Goal: Use online tool/utility: Use online tool/utility

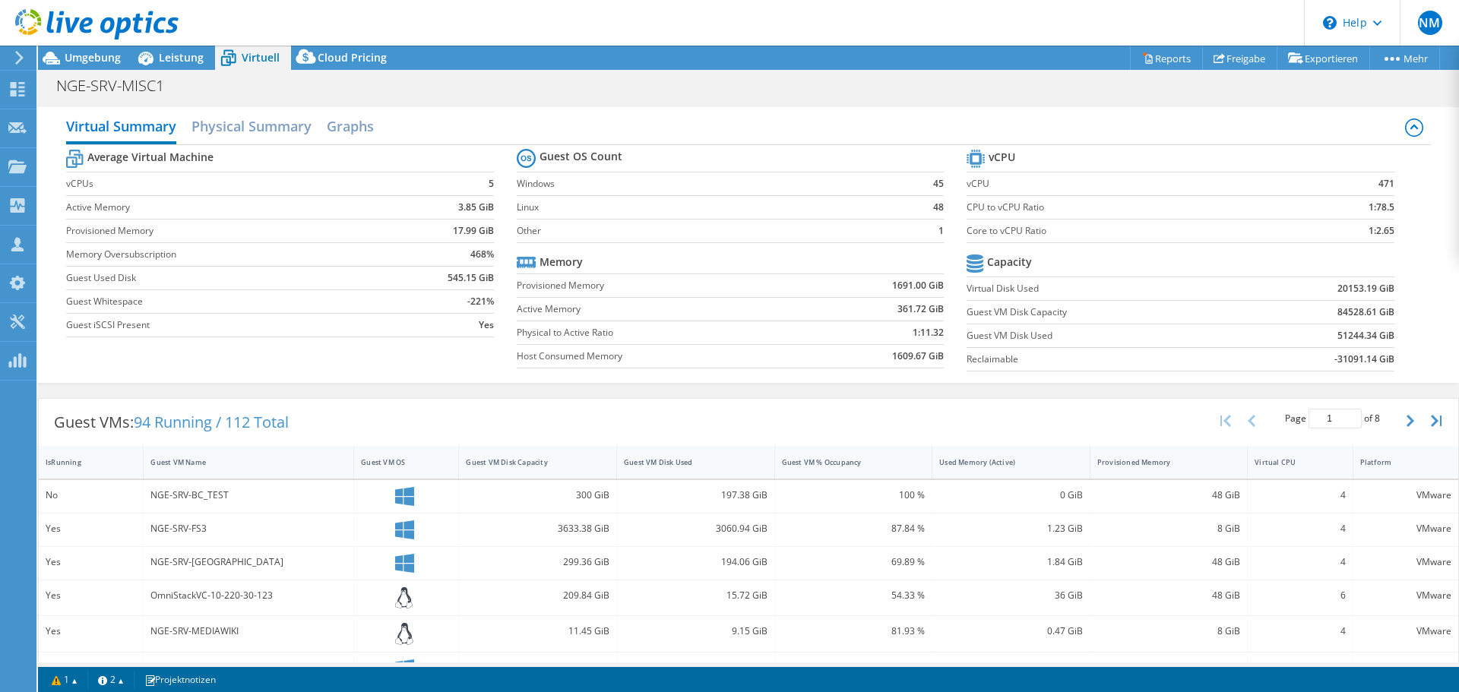
select select "EUFrankfurt"
select select "USD"
click at [106, 57] on span "Umgebung" at bounding box center [93, 57] width 56 height 14
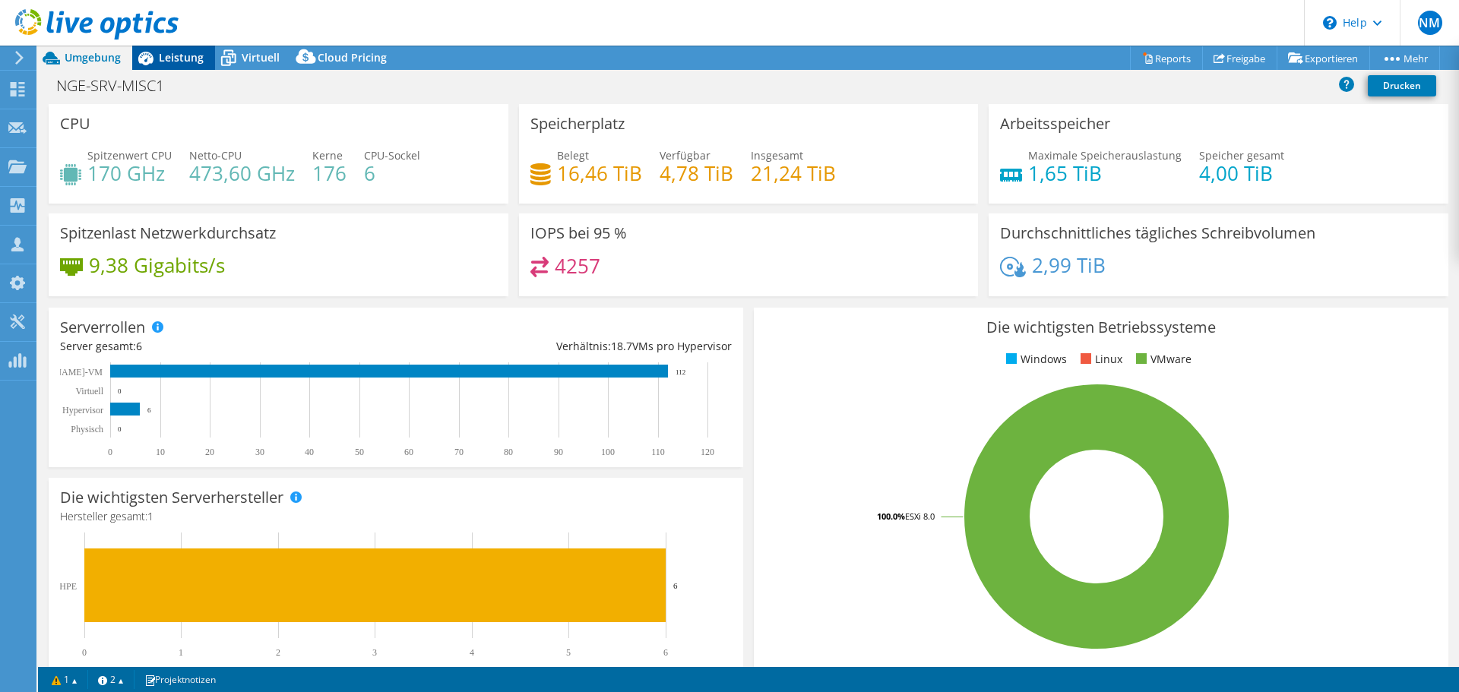
click at [183, 62] on span "Leistung" at bounding box center [181, 57] width 45 height 14
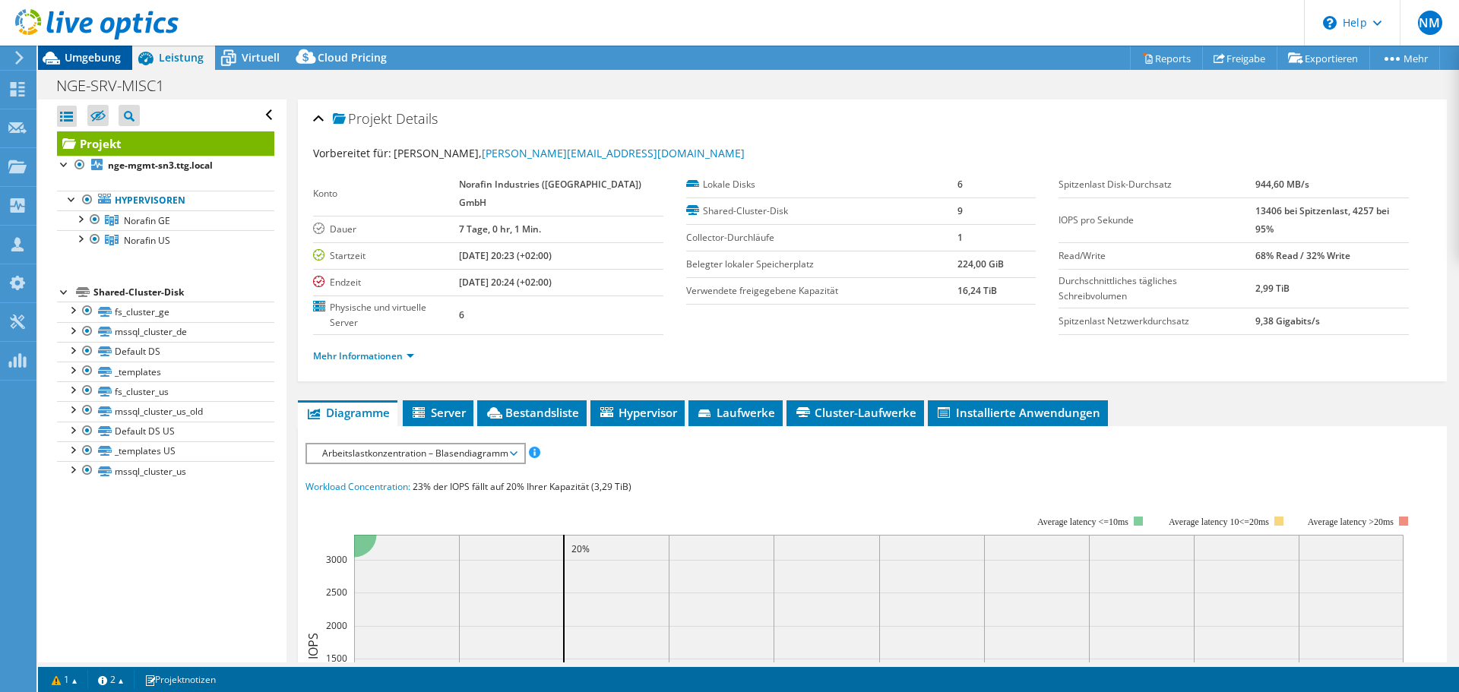
click at [100, 57] on span "Umgebung" at bounding box center [93, 57] width 56 height 14
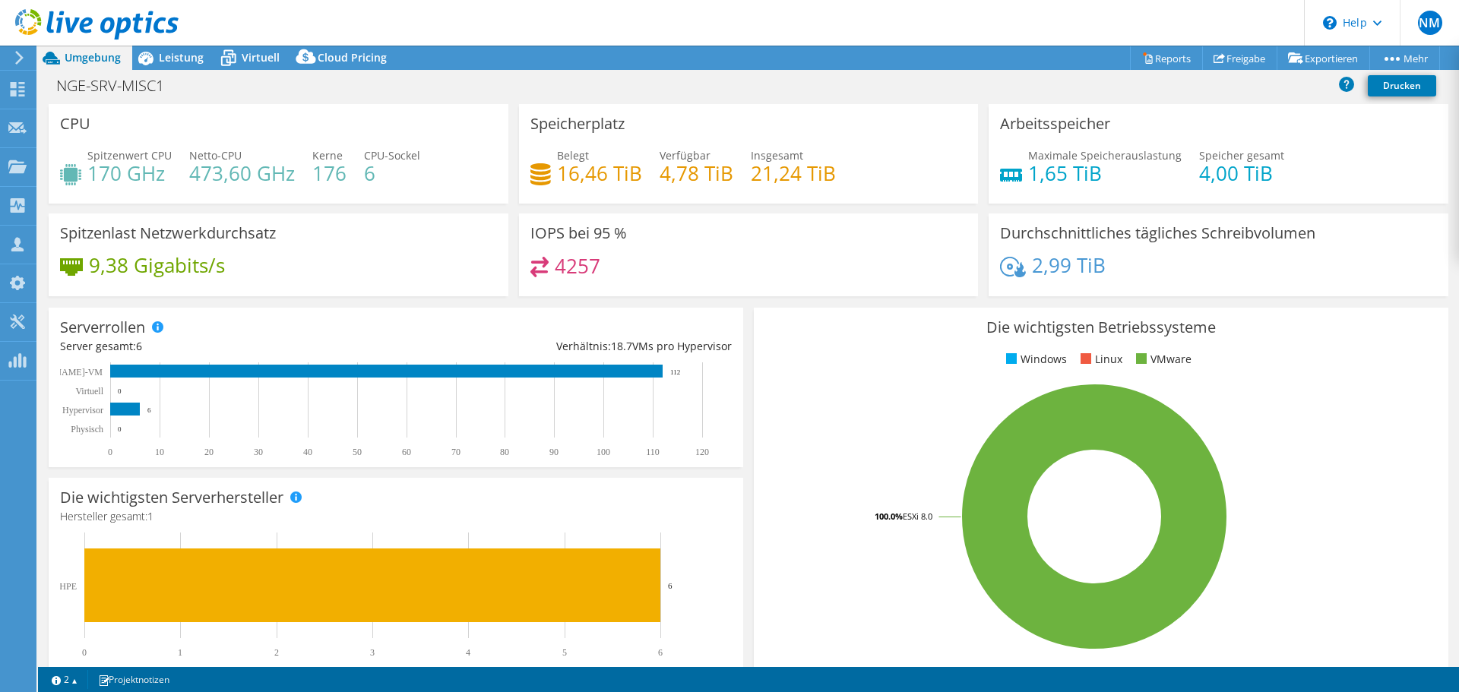
select select "EUFrankfurt"
select select "USD"
